Goal: Transaction & Acquisition: Obtain resource

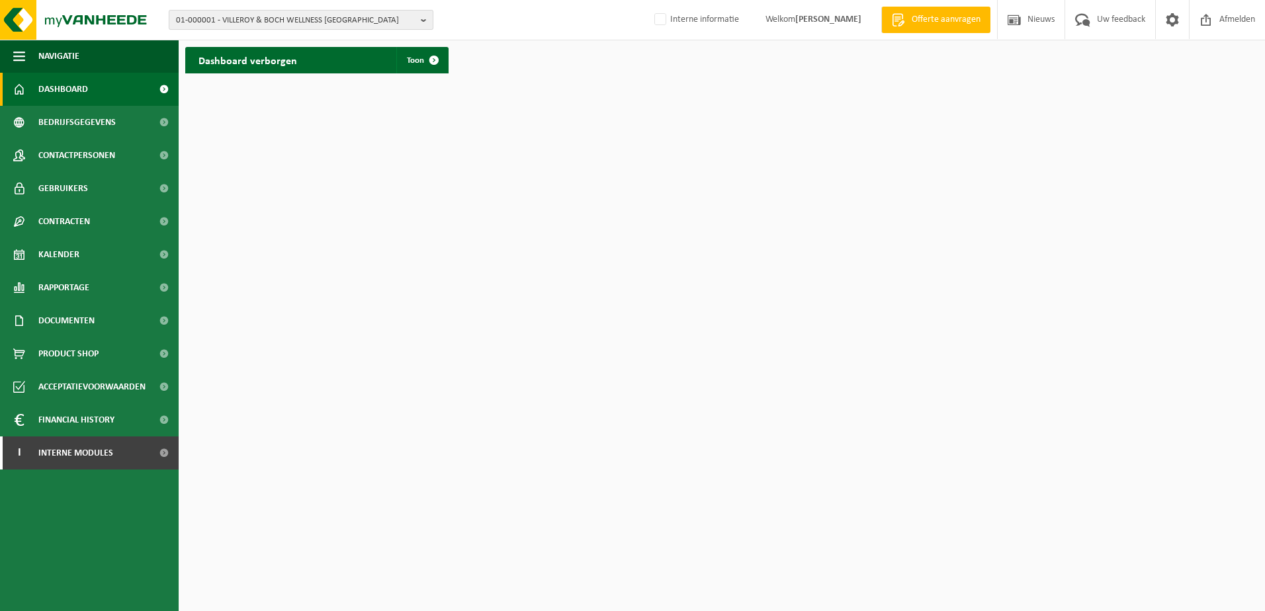
click at [211, 21] on span "01-000001 - VILLEROY & BOCH WELLNESS NV" at bounding box center [296, 21] width 240 height 20
type input "01-002845"
click at [230, 60] on strong "01-002845 - T.W.Z. NV - DIKSMUIDE" at bounding box center [255, 61] width 159 height 10
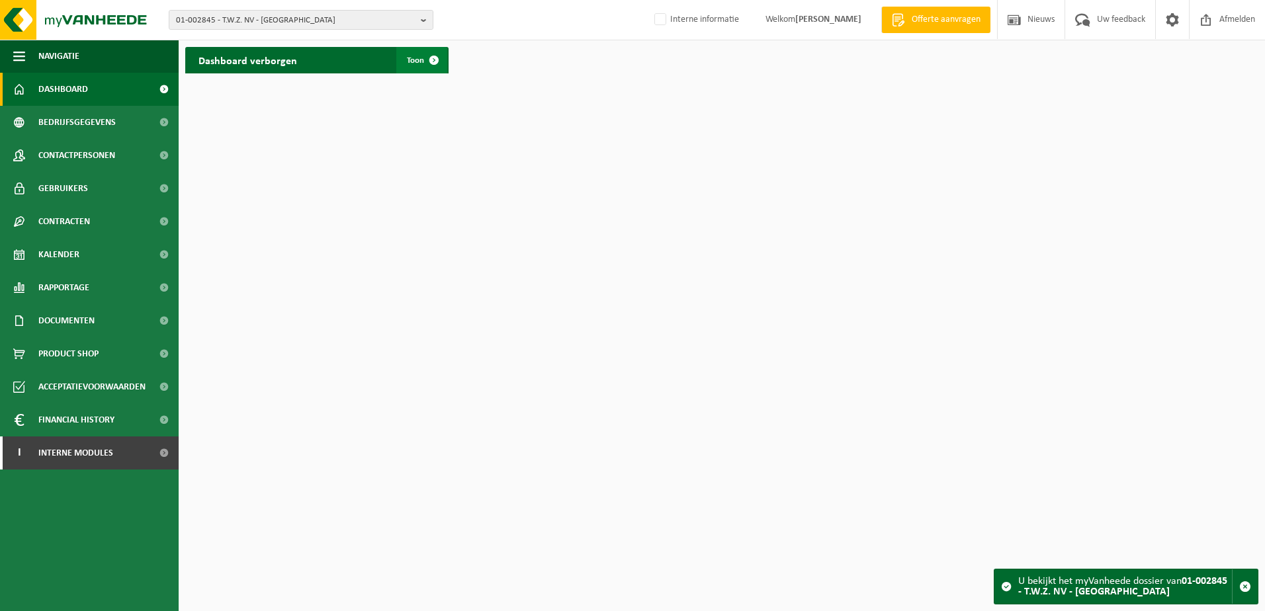
click at [418, 58] on span "Toon" at bounding box center [415, 60] width 17 height 9
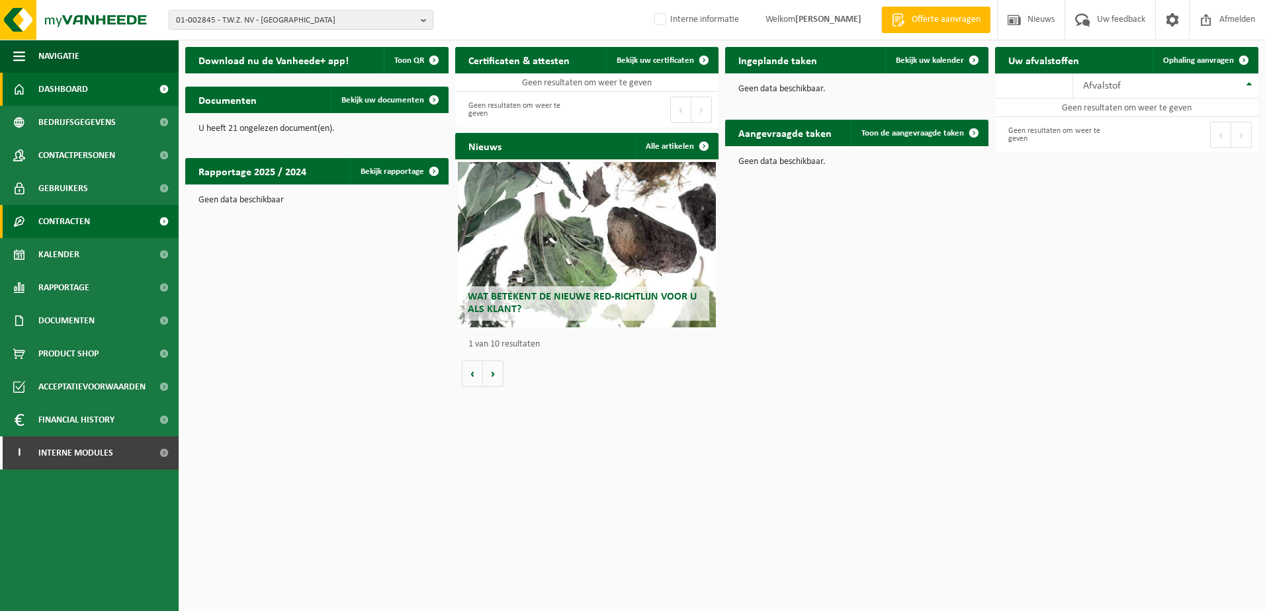
click at [163, 222] on span at bounding box center [164, 221] width 30 height 33
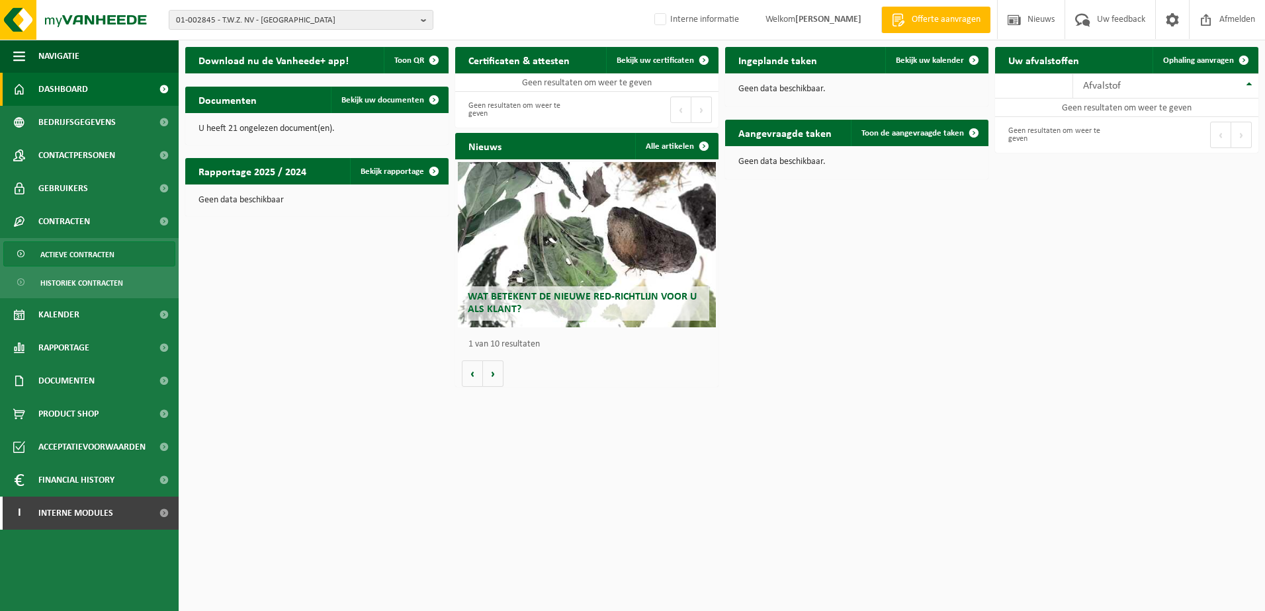
click at [101, 254] on span "Actieve contracten" at bounding box center [77, 254] width 74 height 25
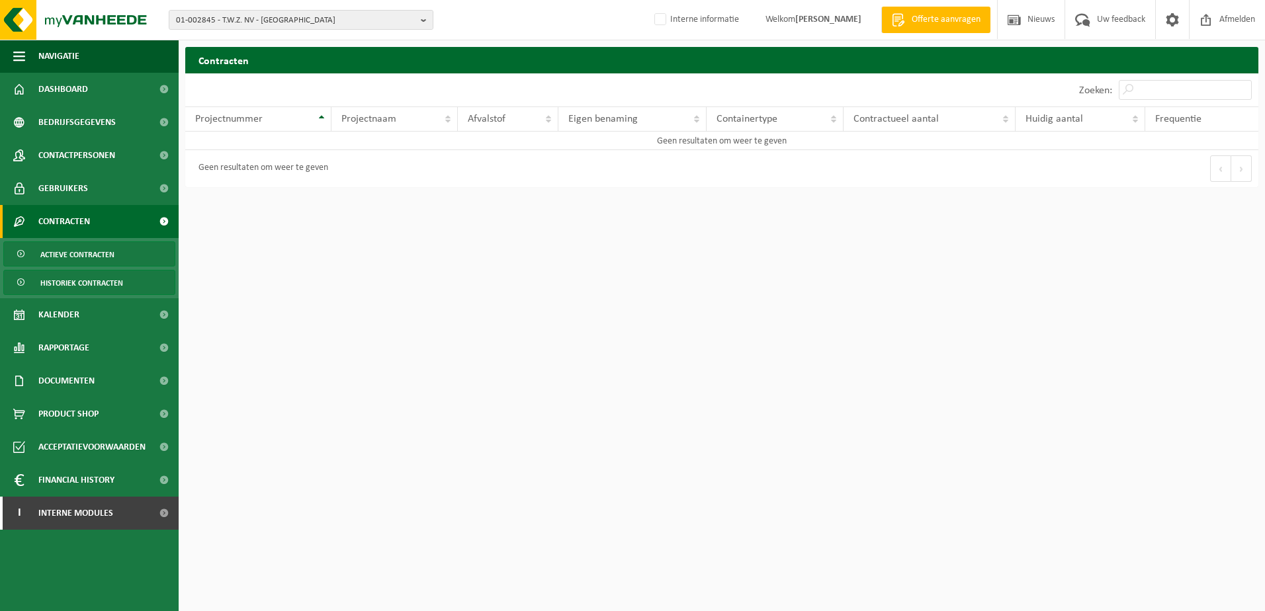
click at [69, 286] on span "Historiek contracten" at bounding box center [81, 283] width 83 height 25
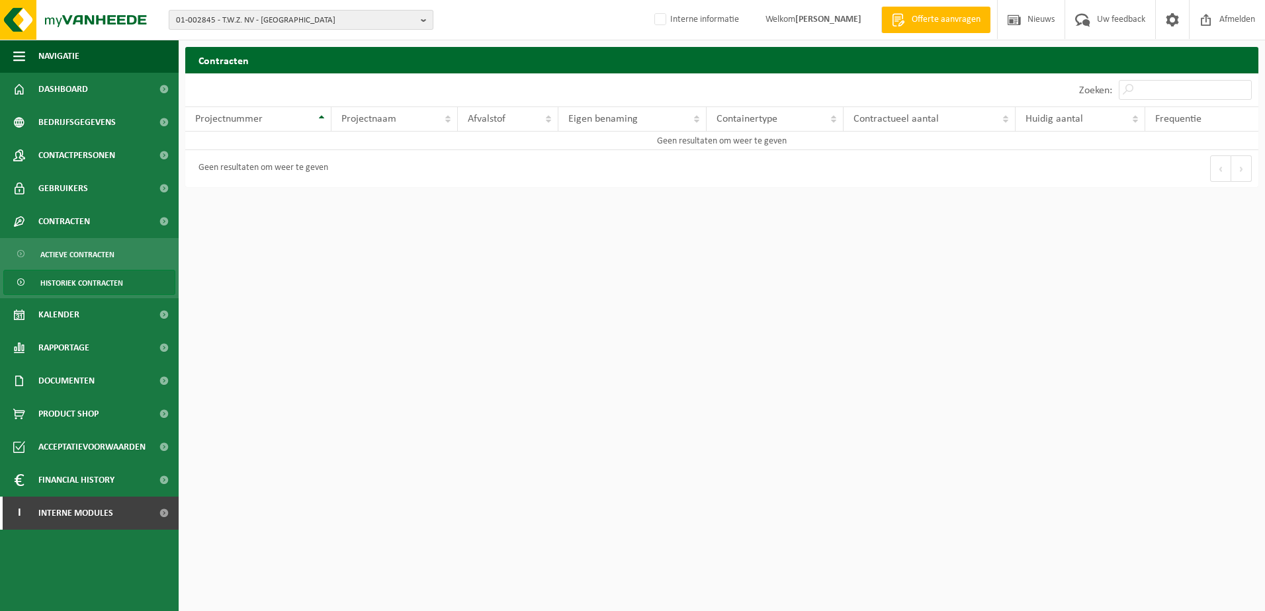
click at [420, 17] on button "01-002845 - T.W.Z. NV - [GEOGRAPHIC_DATA]" at bounding box center [301, 20] width 265 height 20
click at [250, 61] on strong "01-002845 - T.W.Z. NV - [GEOGRAPHIC_DATA]" at bounding box center [256, 61] width 161 height 9
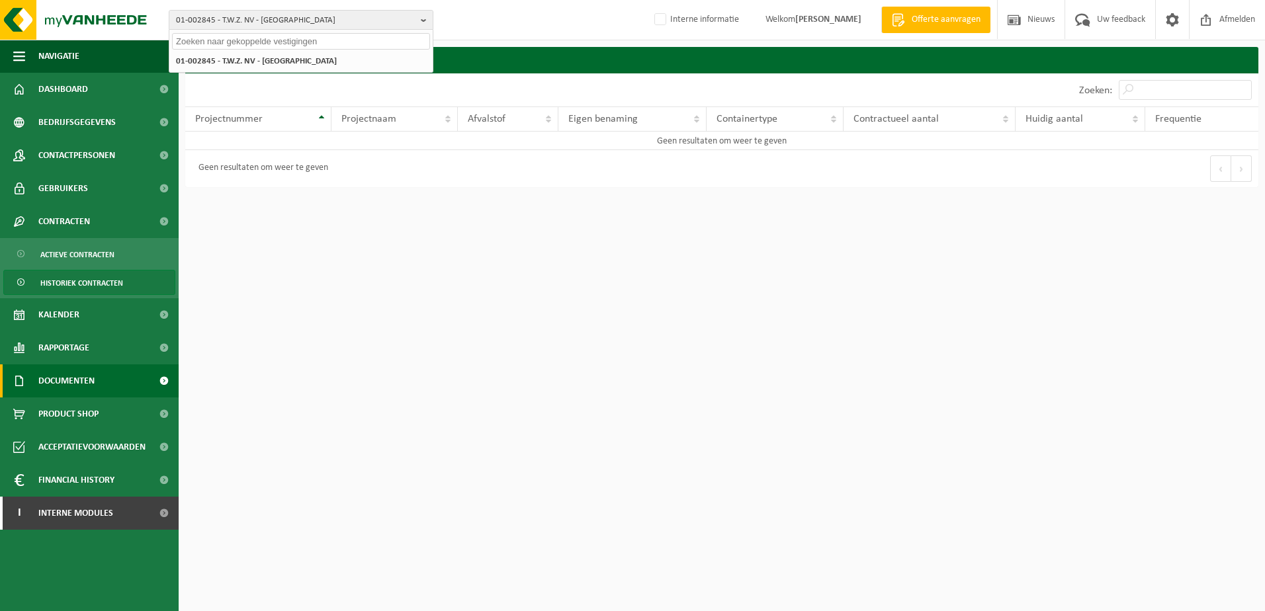
click at [93, 383] on span "Documenten" at bounding box center [66, 381] width 56 height 33
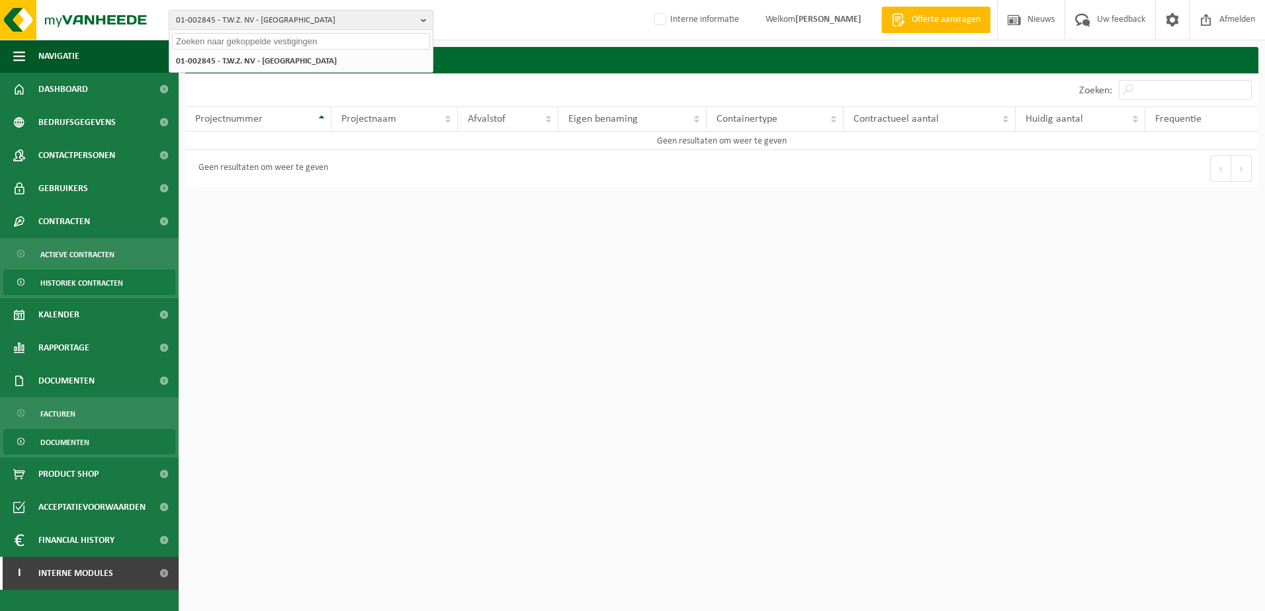
click at [67, 440] on span "Documenten" at bounding box center [64, 442] width 49 height 25
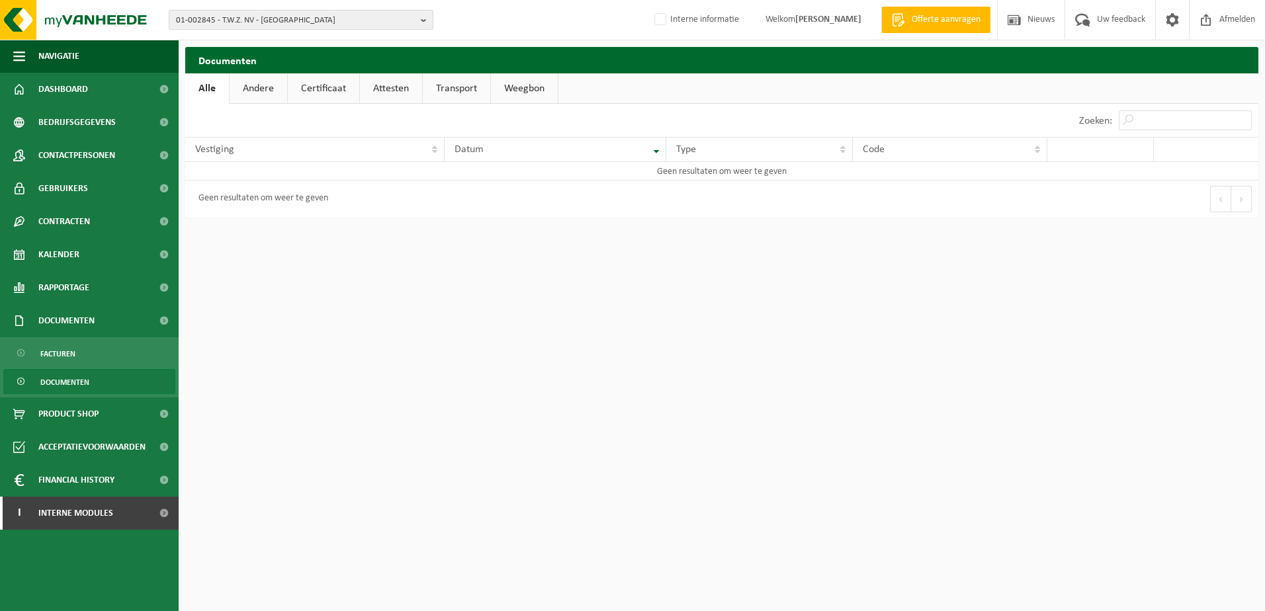
click at [424, 16] on b "button" at bounding box center [427, 20] width 12 height 19
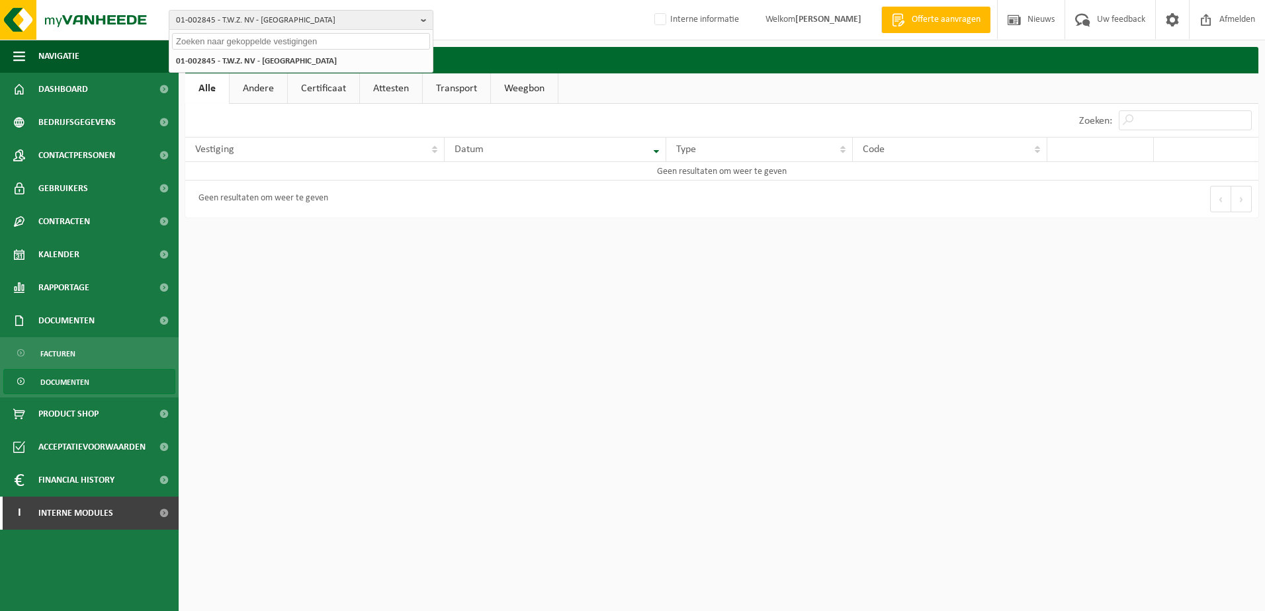
click at [194, 42] on input "text" at bounding box center [301, 41] width 258 height 17
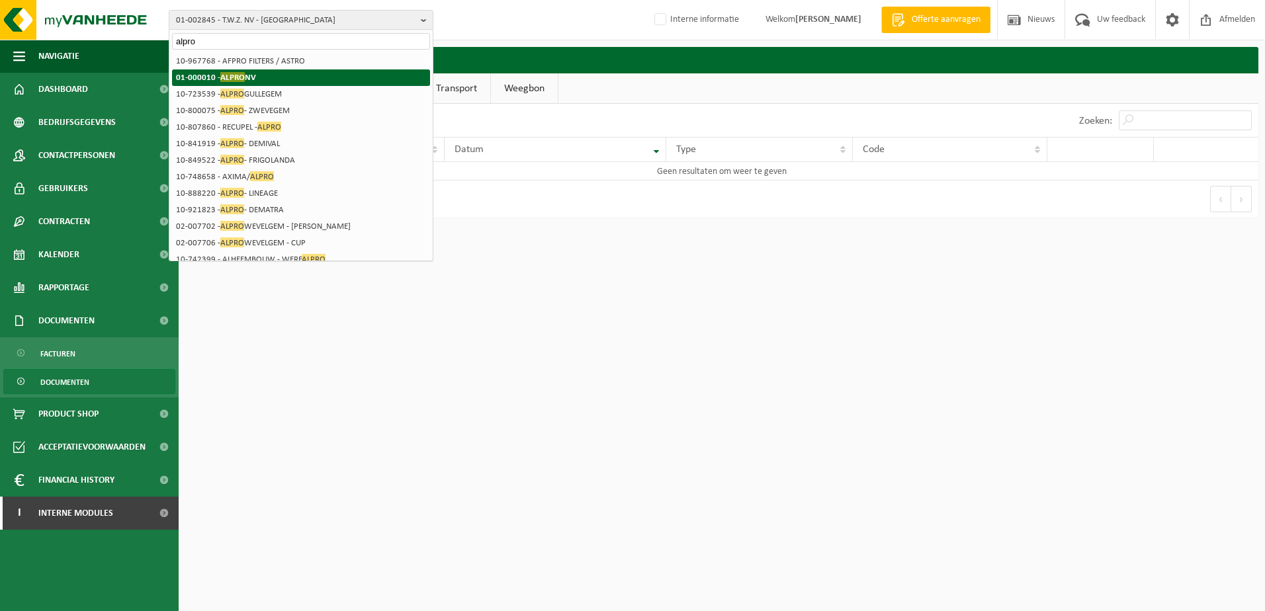
type input "alpro"
click at [188, 77] on strong "01-000010 - ALPRO NV" at bounding box center [216, 77] width 80 height 10
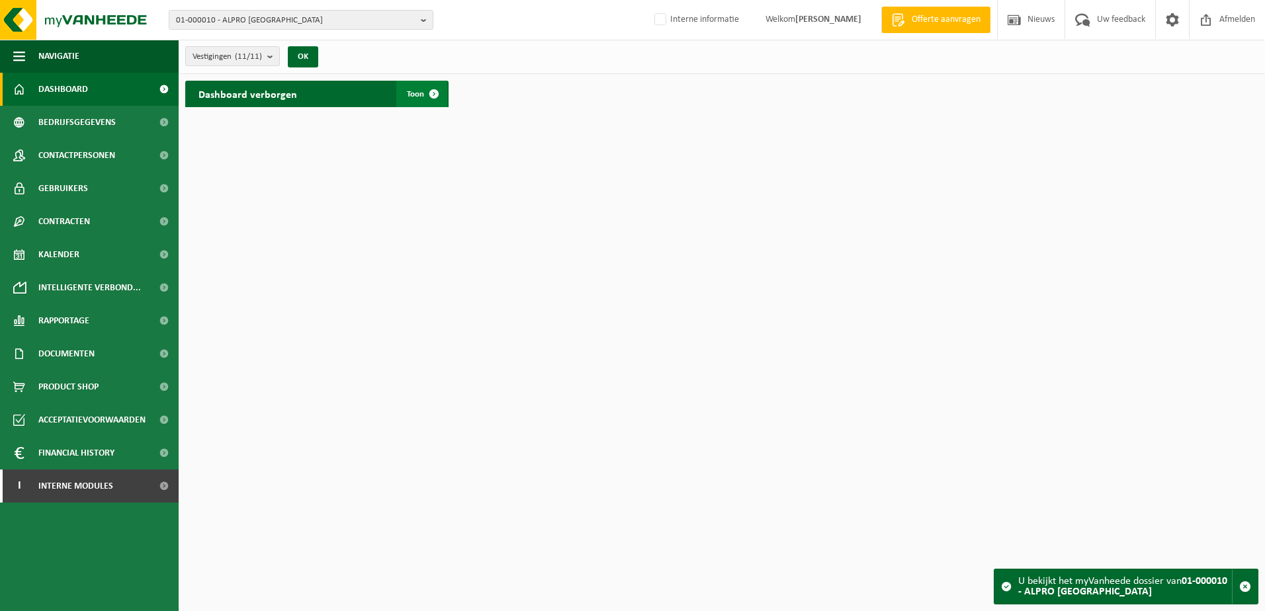
click at [417, 93] on span "Toon" at bounding box center [415, 94] width 17 height 9
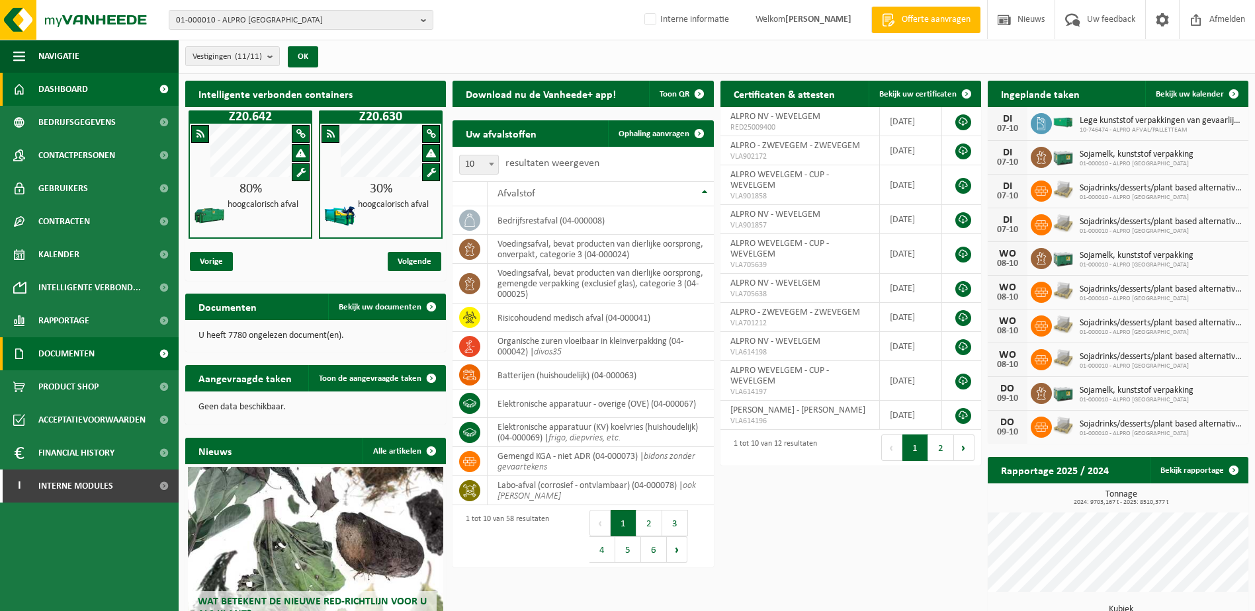
click at [162, 355] on span at bounding box center [164, 353] width 30 height 33
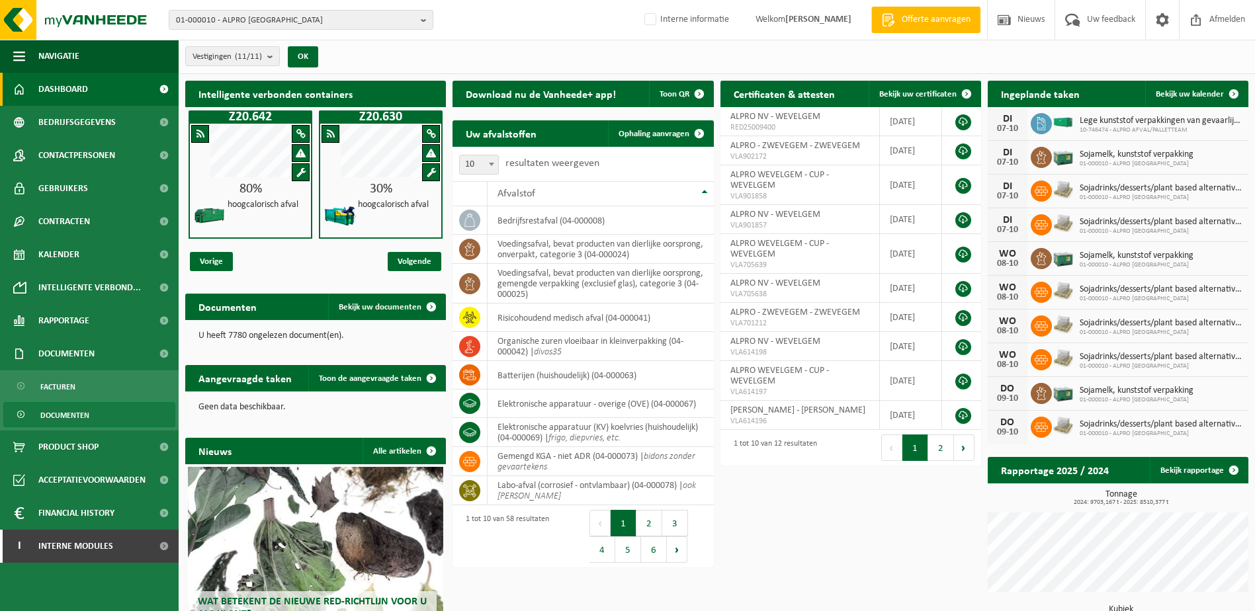
click at [53, 416] on span "Documenten" at bounding box center [64, 415] width 49 height 25
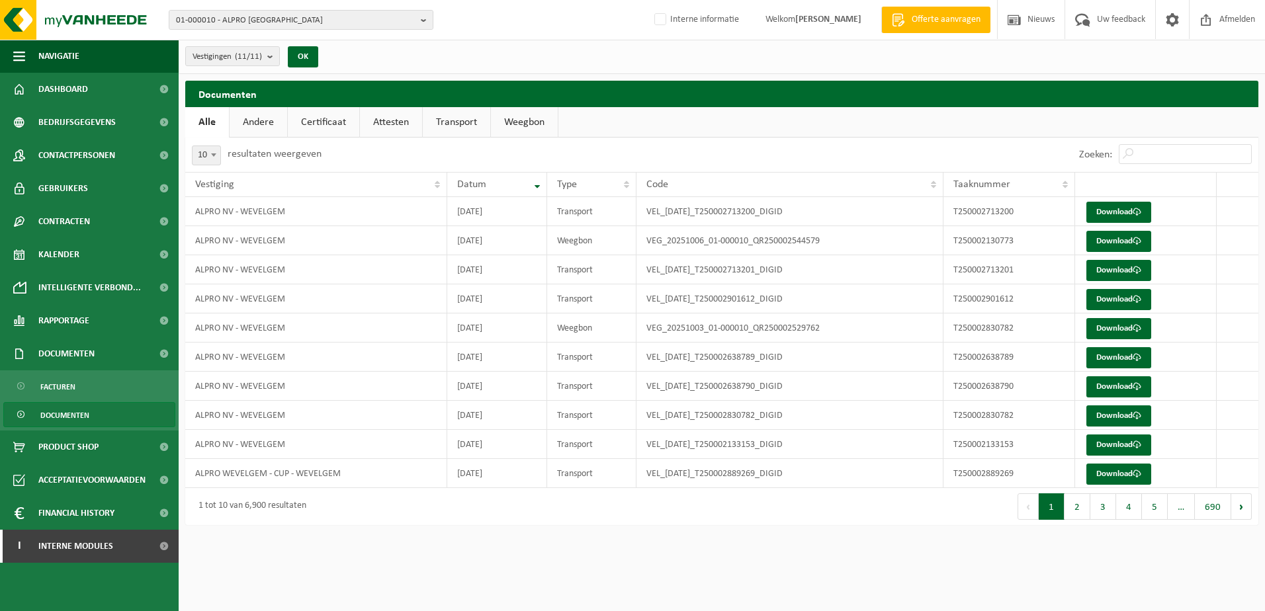
click at [456, 123] on link "Transport" at bounding box center [456, 122] width 67 height 30
click at [1107, 210] on link "Download" at bounding box center [1119, 212] width 65 height 21
click at [320, 118] on link "Certificaat" at bounding box center [322, 122] width 71 height 30
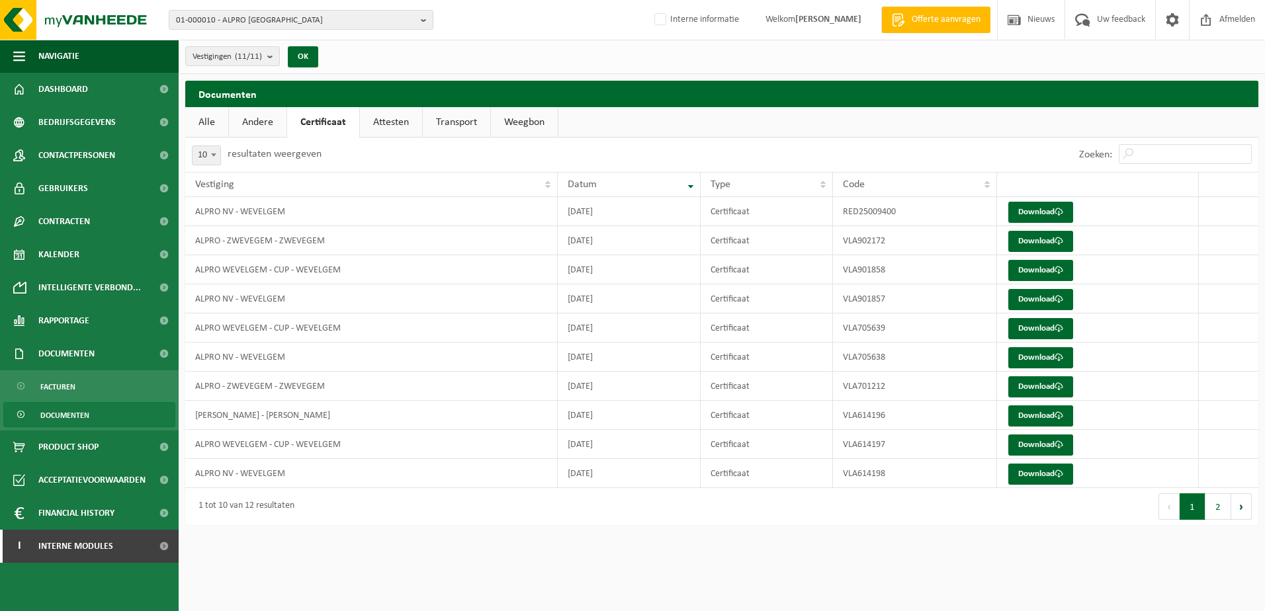
click at [386, 120] on link "Attesten" at bounding box center [391, 122] width 62 height 30
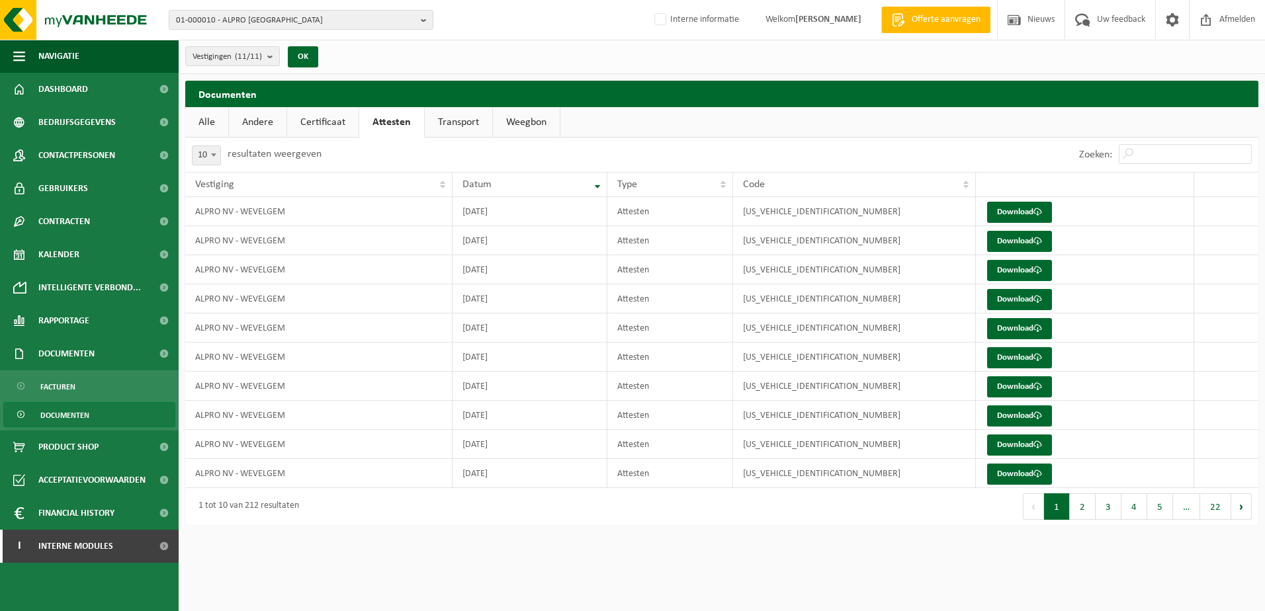
click at [334, 122] on link "Certificaat" at bounding box center [322, 122] width 71 height 30
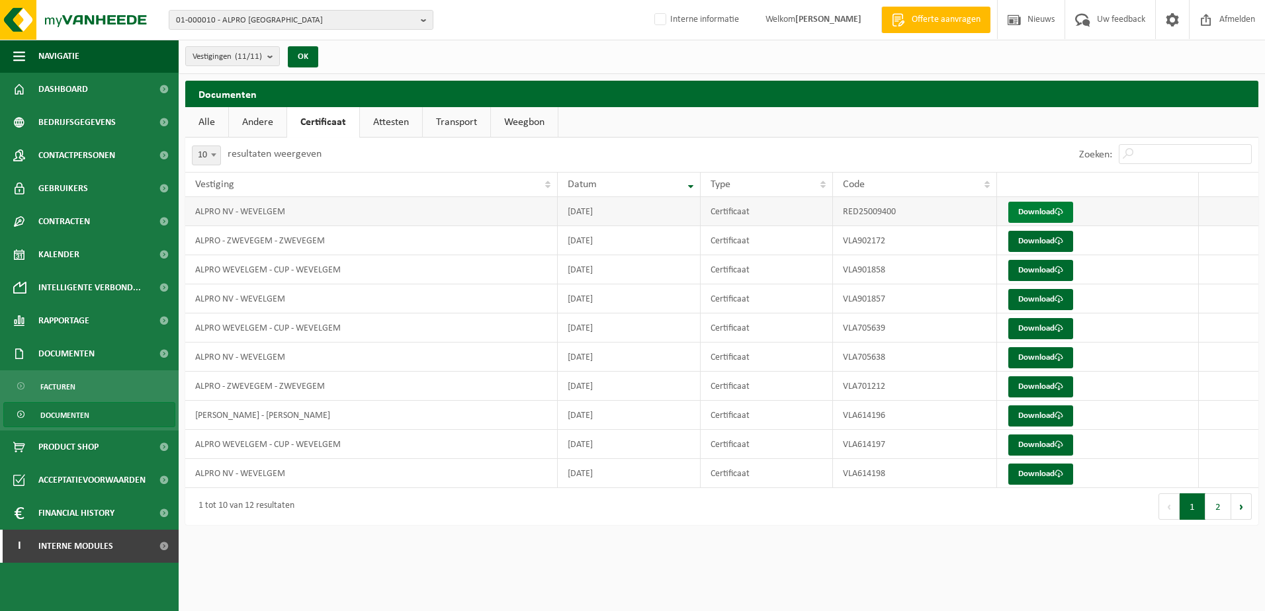
click at [1034, 210] on link "Download" at bounding box center [1040, 212] width 65 height 21
